Goal: Task Accomplishment & Management: Complete application form

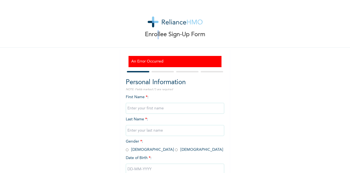
drag, startPoint x: 101, startPoint y: 0, endPoint x: 155, endPoint y: 34, distance: 63.6
click at [155, 34] on p "Enrollee Sign-Up Form" at bounding box center [175, 34] width 60 height 9
click at [174, 24] on img at bounding box center [175, 21] width 55 height 11
click at [189, 22] on img at bounding box center [175, 21] width 55 height 11
click at [189, 24] on img at bounding box center [175, 21] width 55 height 11
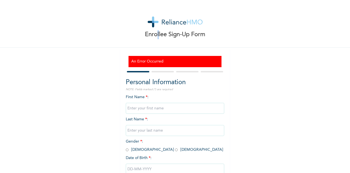
click at [153, 22] on img at bounding box center [175, 21] width 55 height 11
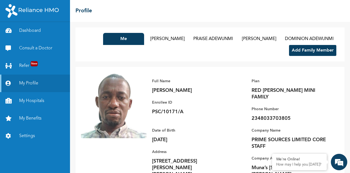
click at [246, 56] on button "Add Family Member" at bounding box center [312, 50] width 47 height 11
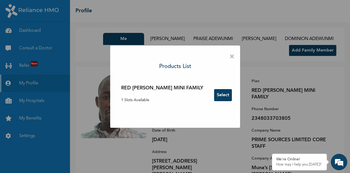
click at [214, 95] on button "Select" at bounding box center [223, 95] width 18 height 12
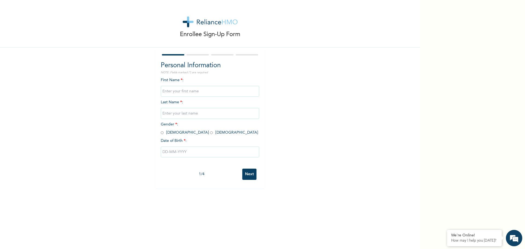
click at [179, 94] on input "text" at bounding box center [210, 91] width 98 height 11
type input "S"
type input "DAMILARE"
type input "ADEWUNMI"
click at [161, 134] on input "radio" at bounding box center [162, 132] width 3 height 5
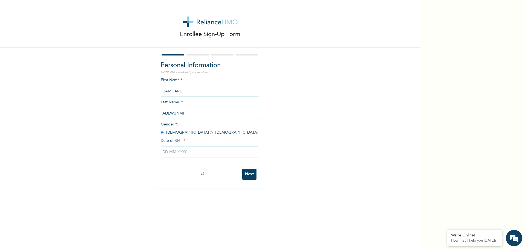
radio input "true"
click at [174, 153] on input "text" at bounding box center [210, 152] width 98 height 11
click at [208, 172] on select "January February March April May June July August September October November De…" at bounding box center [199, 173] width 29 height 11
select select "5"
click at [185, 168] on select "January February March April May June July August September October November De…" at bounding box center [199, 173] width 29 height 11
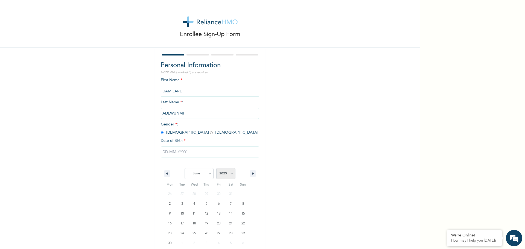
click at [230, 172] on select "2025 2024 2023 2022 2021 2020 2019 2018 2017 2016 2015 2014 2013 2012 2011 2010…" at bounding box center [225, 173] width 19 height 11
select select "1996"
click at [216, 168] on select "2025 2024 2023 2022 2021 2020 2019 2018 2017 2016 2015 2014 2013 2012 2011 2010…" at bounding box center [225, 173] width 19 height 11
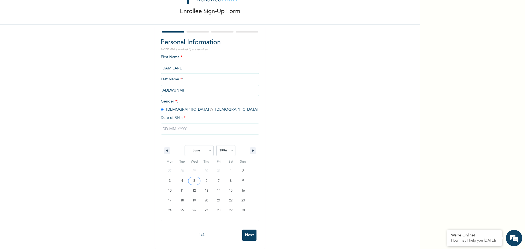
type input "[DATE]"
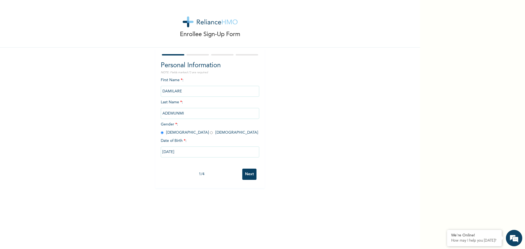
click at [246, 172] on input "Next" at bounding box center [249, 174] width 14 height 11
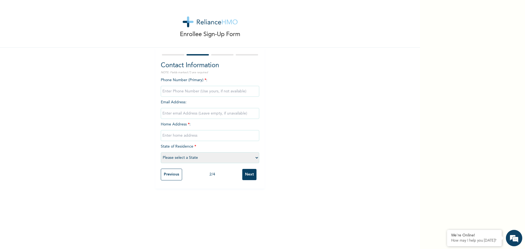
click at [199, 89] on input "phone" at bounding box center [210, 91] width 98 height 11
type input "07084202668"
click at [176, 138] on input "text" at bounding box center [210, 135] width 98 height 11
type input "[STREET_ADDRESS][PERSON_NAME][PERSON_NAME]"
type input "[EMAIL_ADDRESS][DOMAIN_NAME]"
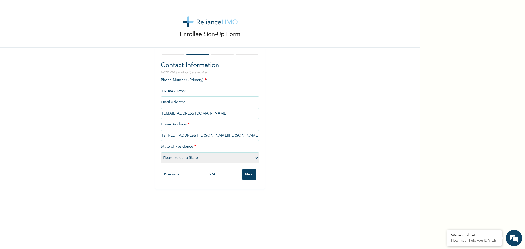
select select "25"
drag, startPoint x: 217, startPoint y: 115, endPoint x: 115, endPoint y: 116, distance: 101.4
click at [115, 116] on div "Enrollee Sign-Up Form Contact Information NOTE: Fields marked (*) are required …" at bounding box center [210, 94] width 420 height 189
click at [246, 172] on input "Next" at bounding box center [249, 174] width 14 height 11
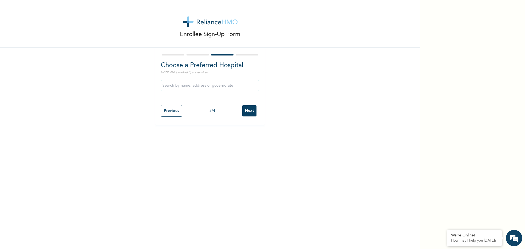
click at [172, 89] on input "text" at bounding box center [210, 85] width 98 height 11
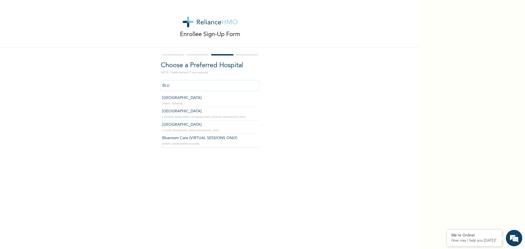
type input "[GEOGRAPHIC_DATA]"
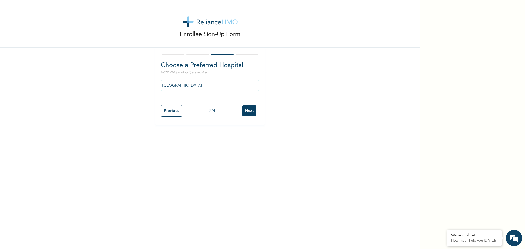
click at [246, 112] on input "Next" at bounding box center [249, 110] width 14 height 11
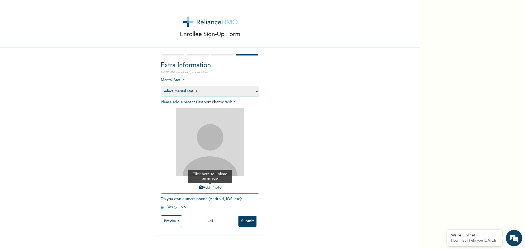
click at [217, 172] on button "Add Photo" at bounding box center [210, 188] width 98 height 12
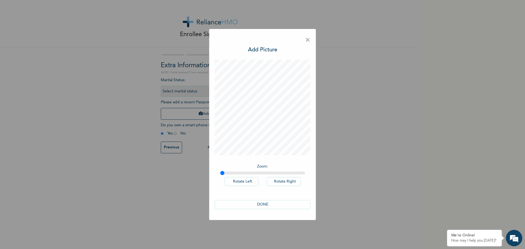
click at [246, 172] on button "DONE" at bounding box center [263, 204] width 96 height 9
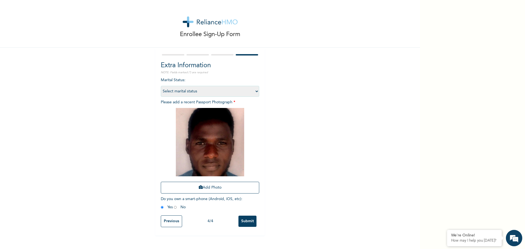
click at [246, 172] on input "Submit" at bounding box center [247, 221] width 18 height 11
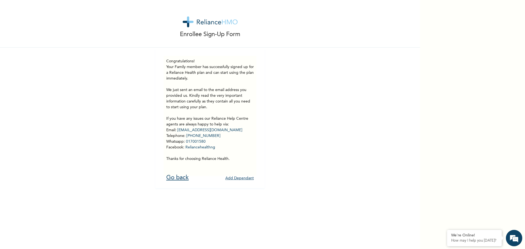
click at [176, 172] on link "Go back" at bounding box center [177, 178] width 22 height 6
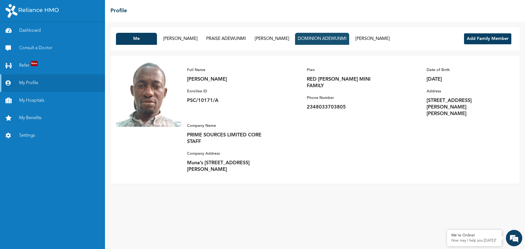
click at [246, 36] on button "DOMINION ADEWUNMI" at bounding box center [322, 39] width 54 height 12
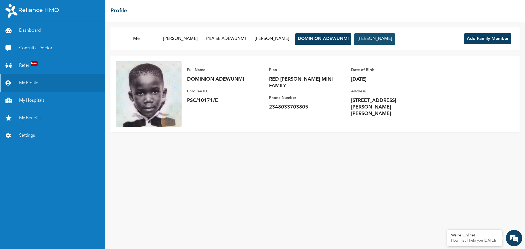
click at [246, 38] on button "[PERSON_NAME]" at bounding box center [374, 39] width 41 height 12
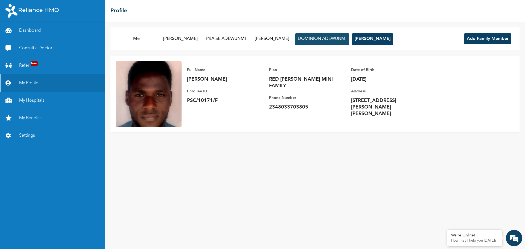
click at [246, 38] on button "DOMINION ADEWUNMI" at bounding box center [322, 39] width 54 height 12
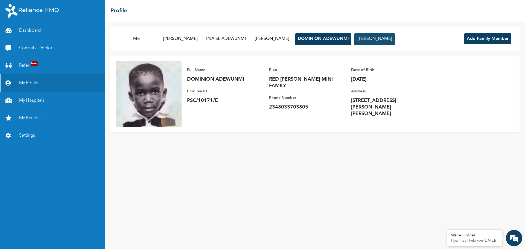
click at [246, 41] on button "[PERSON_NAME]" at bounding box center [374, 39] width 41 height 12
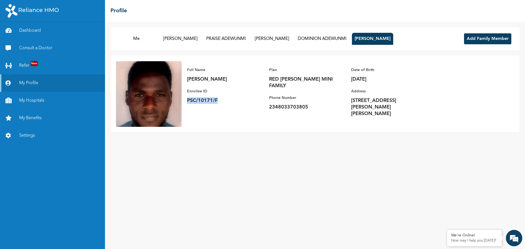
drag, startPoint x: 219, startPoint y: 100, endPoint x: 187, endPoint y: 103, distance: 32.4
click at [187, 103] on p "PSC/10171/F" at bounding box center [225, 100] width 77 height 7
copy p "PSC/10171/F"
click at [20, 31] on link "Dashboard" at bounding box center [52, 30] width 105 height 17
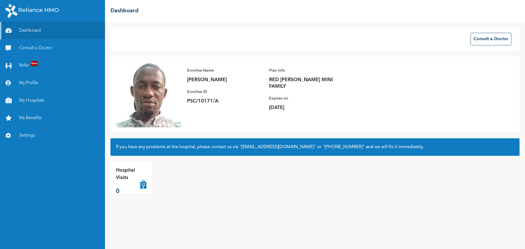
click at [142, 185] on icon at bounding box center [143, 178] width 7 height 22
click at [23, 101] on link "My Hospitals" at bounding box center [52, 100] width 105 height 17
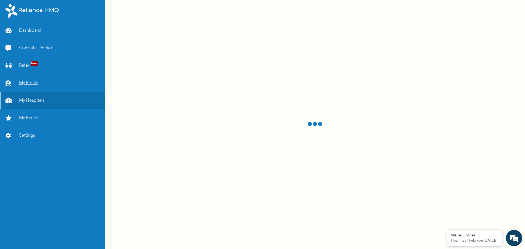
click at [22, 83] on link "My Profile" at bounding box center [52, 82] width 105 height 17
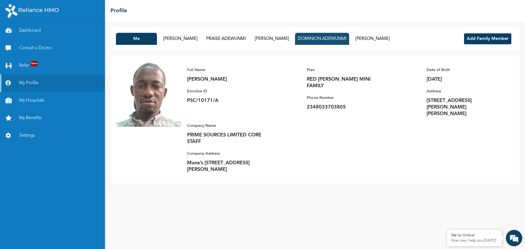
click at [341, 42] on button "DOMINION ADEWUNMI" at bounding box center [322, 39] width 54 height 12
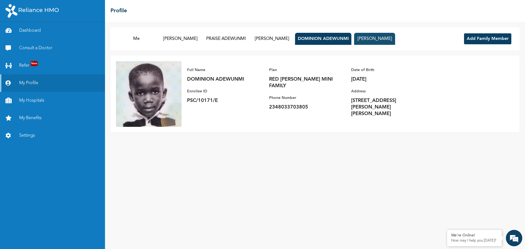
click at [395, 43] on button "[PERSON_NAME]" at bounding box center [374, 39] width 41 height 12
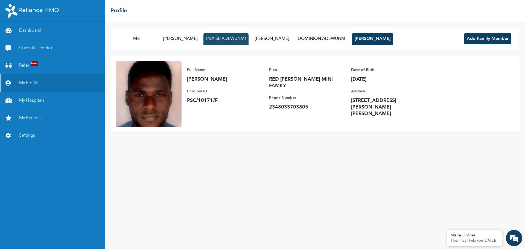
click at [249, 39] on button "PRAISE ADEWUNMI" at bounding box center [225, 39] width 45 height 12
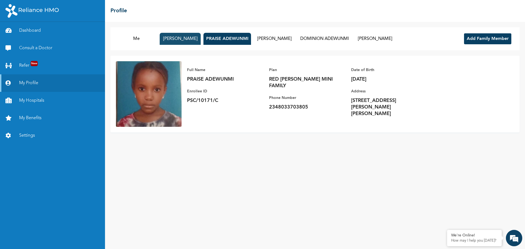
click at [198, 39] on button "[PERSON_NAME]" at bounding box center [180, 39] width 41 height 12
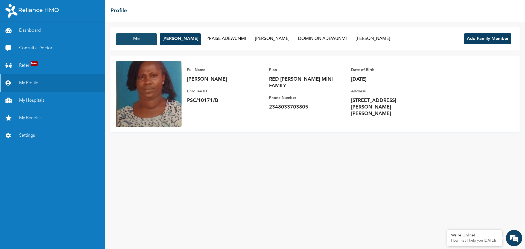
click at [143, 37] on button "Me" at bounding box center [136, 39] width 41 height 12
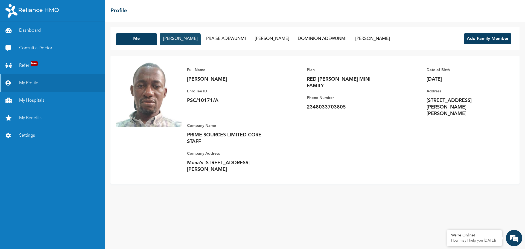
click at [182, 40] on button "[PERSON_NAME]" at bounding box center [180, 39] width 41 height 12
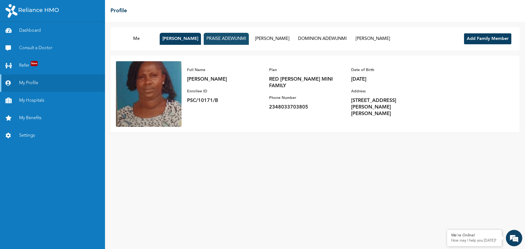
click at [220, 36] on button "PRAISE ADEWUNMI" at bounding box center [226, 39] width 45 height 12
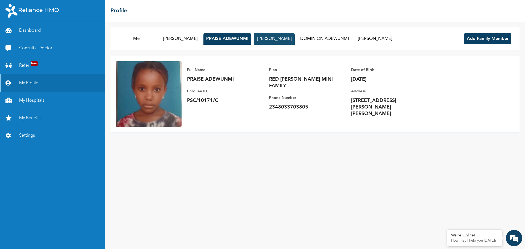
click at [284, 42] on button "[PERSON_NAME]" at bounding box center [274, 39] width 41 height 12
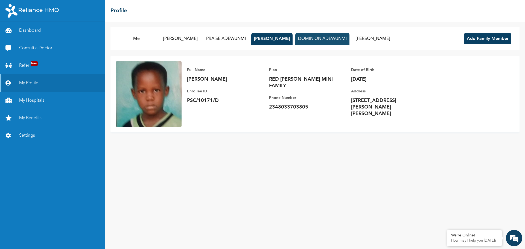
click at [338, 42] on button "DOMINION ADEWUNMI" at bounding box center [322, 39] width 54 height 12
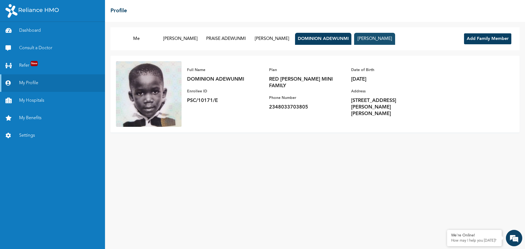
click at [395, 40] on button "[PERSON_NAME]" at bounding box center [374, 39] width 41 height 12
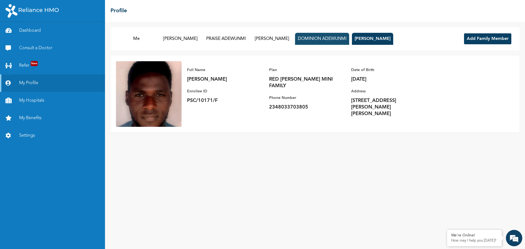
click at [331, 41] on button "DOMINION ADEWUNMI" at bounding box center [322, 39] width 54 height 12
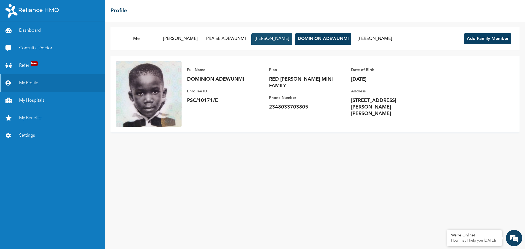
click at [282, 40] on button "[PERSON_NAME]" at bounding box center [271, 39] width 41 height 12
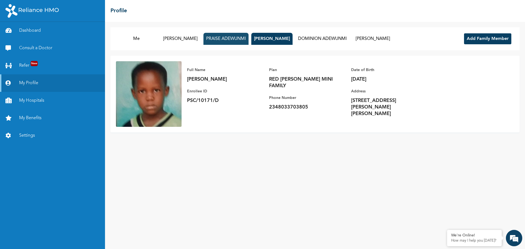
click at [239, 37] on button "PRAISE ADEWUNMI" at bounding box center [225, 39] width 45 height 12
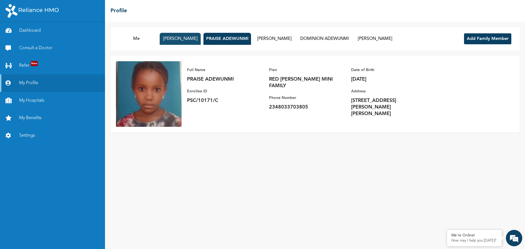
click at [193, 39] on button "[PERSON_NAME]" at bounding box center [180, 39] width 41 height 12
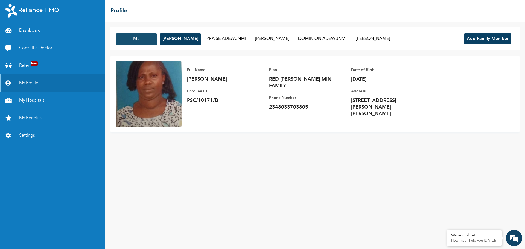
click at [137, 41] on button "Me" at bounding box center [136, 39] width 41 height 12
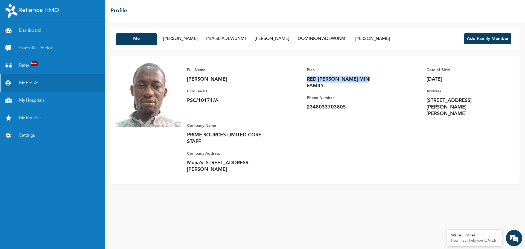
drag, startPoint x: 306, startPoint y: 77, endPoint x: 376, endPoint y: 79, distance: 69.5
click at [376, 79] on div "Full Name SAMSON ADEWUNMI Enrollee ID PSC/10171/A Plan RED BERYL MINI FAMILY Ph…" at bounding box center [348, 119] width 332 height 117
copy p "RED [PERSON_NAME] MINI FAMILY"
click at [393, 38] on button "[PERSON_NAME]" at bounding box center [372, 39] width 41 height 12
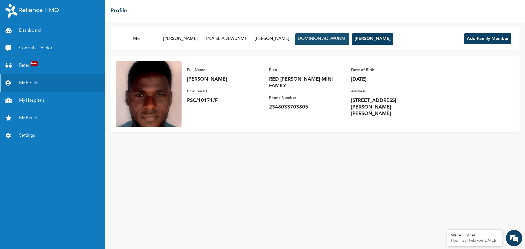
click at [349, 37] on button "DOMINION ADEWUNMI" at bounding box center [322, 39] width 54 height 12
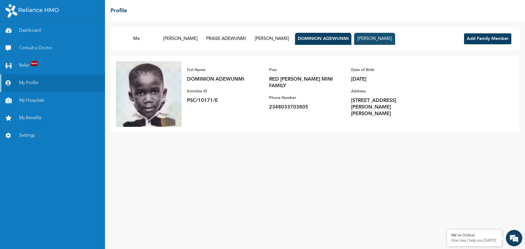
click at [395, 37] on button "[PERSON_NAME]" at bounding box center [374, 39] width 41 height 12
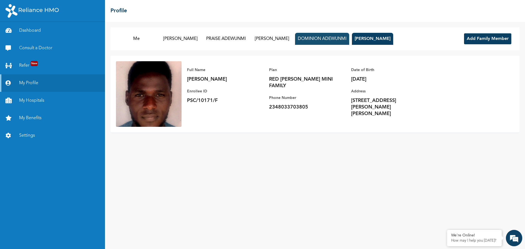
click at [349, 36] on button "DOMINION ADEWUNMI" at bounding box center [322, 39] width 54 height 12
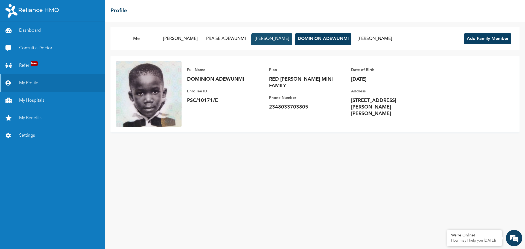
click at [292, 36] on button "[PERSON_NAME]" at bounding box center [271, 39] width 41 height 12
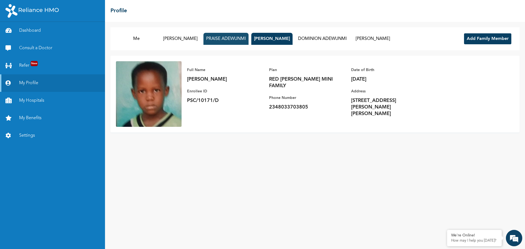
click at [236, 38] on button "PRAISE ADEWUNMI" at bounding box center [225, 39] width 45 height 12
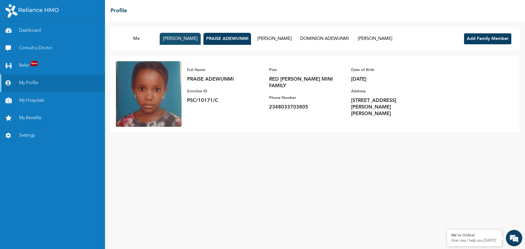
click at [188, 39] on button "[PERSON_NAME]" at bounding box center [180, 39] width 41 height 12
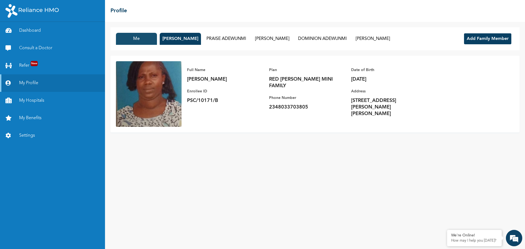
click at [139, 39] on button "Me" at bounding box center [136, 39] width 41 height 12
